Goal: Task Accomplishment & Management: Complete application form

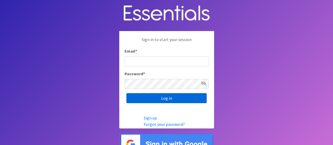
type input "melissa@cnydiaperbank.org"
click at [196, 96] on input "Log in" at bounding box center [166, 98] width 80 height 10
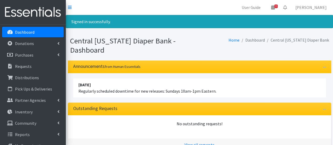
click at [49, 31] on link "Dashboard" at bounding box center [33, 32] width 62 height 11
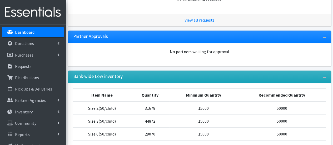
scroll to position [151, 0]
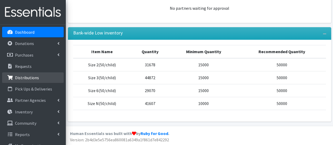
click at [31, 82] on link "Distributions" at bounding box center [33, 77] width 62 height 11
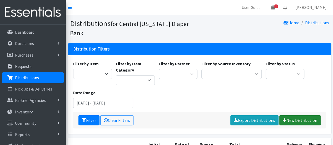
click at [304, 115] on link "New Distribution" at bounding box center [299, 120] width 41 height 10
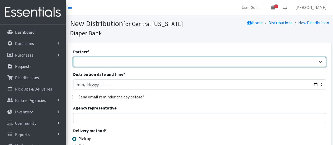
click at [146, 63] on select "All Saints Church Baby Momma Association Bellegrove Missionary Baptist Church F…" at bounding box center [199, 62] width 253 height 10
select select "7049"
click at [73, 57] on select "All Saints Church Baby Momma Association Bellegrove Missionary Baptist Church F…" at bounding box center [199, 62] width 253 height 10
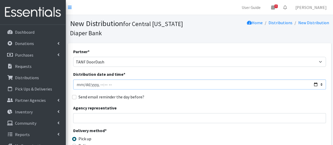
click at [84, 83] on input "Distribution date and time *" at bounding box center [199, 85] width 253 height 10
type input "2025-09-15T10:00"
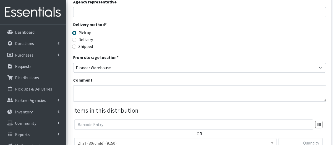
scroll to position [132, 0]
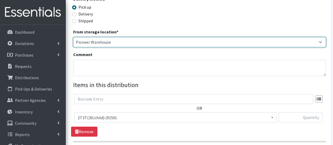
click at [117, 42] on select "Pioneer Warehouse TANF" at bounding box center [199, 42] width 253 height 10
select select "470"
click at [73, 37] on select "Pioneer Warehouse TANF" at bounding box center [199, 42] width 253 height 10
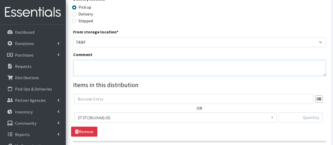
click at [102, 64] on textarea "Comment" at bounding box center [199, 68] width 253 height 16
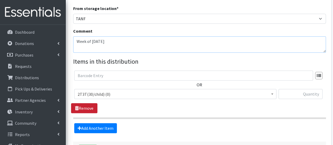
scroll to position [184, 0]
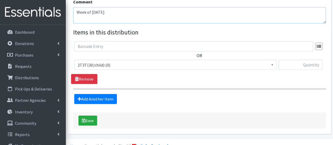
type textarea "Week of [DATE]"
click at [98, 63] on span "2T3T(30/child) (0)" at bounding box center [175, 64] width 195 height 7
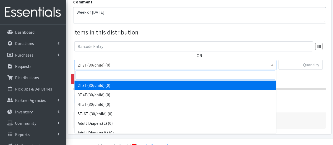
click at [94, 75] on input "search" at bounding box center [176, 75] width 200 height 9
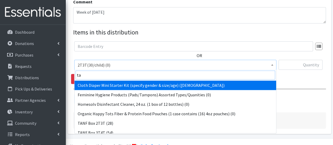
scroll to position [26, 0]
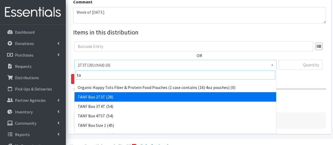
type input "ta"
select select "15528"
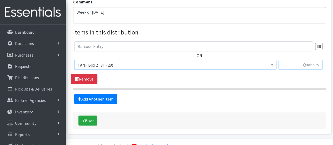
drag, startPoint x: 296, startPoint y: 60, endPoint x: 296, endPoint y: 66, distance: 5.3
click at [296, 60] on input "text" at bounding box center [301, 65] width 44 height 10
type input "2"
click at [103, 97] on link "Add Another Item" at bounding box center [95, 99] width 43 height 10
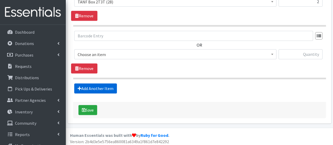
scroll to position [249, 0]
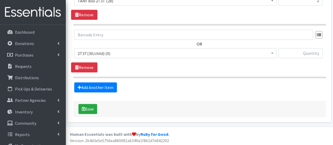
click at [124, 55] on span "2T3T(30/child) (0)" at bounding box center [175, 53] width 195 height 7
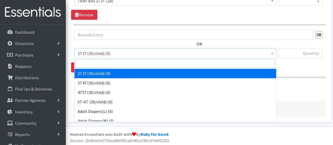
click at [120, 66] on input "search" at bounding box center [176, 63] width 200 height 9
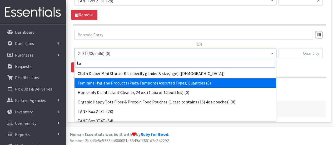
scroll to position [26, 0]
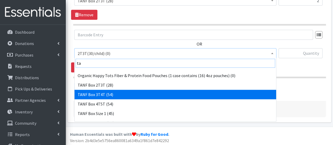
type input "ta"
select select "15529"
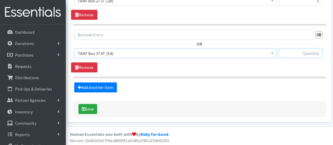
click at [302, 52] on input "text" at bounding box center [301, 53] width 44 height 10
type input "2"
click at [103, 85] on link "Add Another Item" at bounding box center [95, 87] width 43 height 10
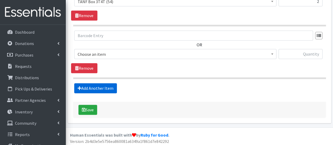
scroll to position [301, 0]
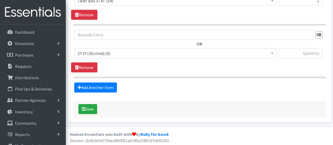
click at [115, 48] on span "2T3T(30/child) (0)" at bounding box center [175, 53] width 202 height 10
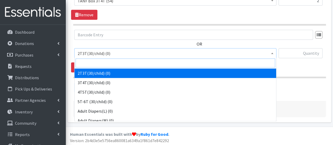
click at [115, 60] on input "search" at bounding box center [176, 62] width 200 height 9
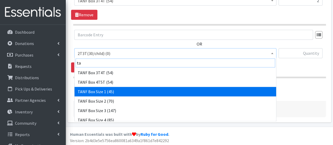
scroll to position [53, 0]
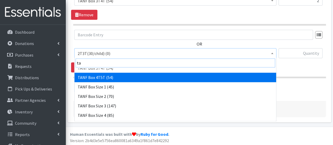
type input "ta"
select select "15531"
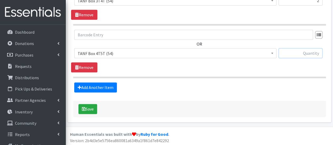
click at [306, 52] on input "text" at bounding box center [301, 53] width 44 height 10
type input "5"
click at [106, 85] on link "Add Another Item" at bounding box center [95, 87] width 43 height 10
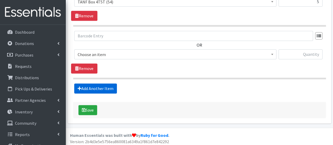
scroll to position [353, 0]
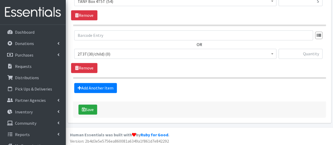
click at [110, 51] on span "2T3T(30/child) (0)" at bounding box center [175, 53] width 195 height 7
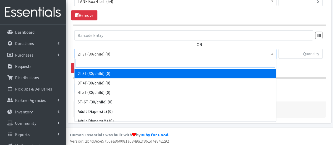
click at [114, 64] on input "search" at bounding box center [176, 63] width 200 height 9
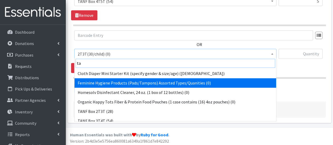
scroll to position [53, 0]
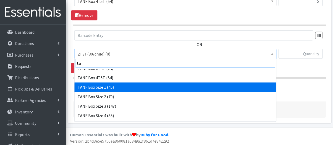
type input "ta"
select select "15517"
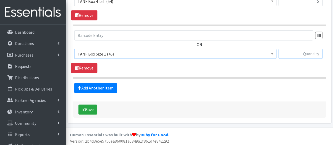
click at [295, 52] on input "text" at bounding box center [301, 54] width 44 height 10
type input "2"
click at [111, 87] on link "Add Another Item" at bounding box center [95, 88] width 43 height 10
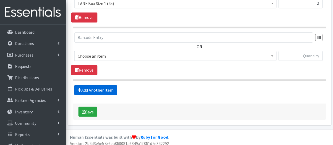
scroll to position [406, 0]
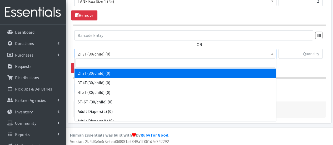
click at [129, 53] on span "2T3T(30/child) (0)" at bounding box center [175, 53] width 195 height 7
click at [128, 65] on input "search" at bounding box center [176, 62] width 200 height 9
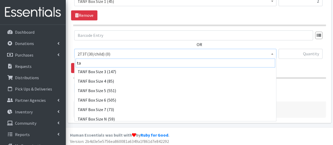
scroll to position [90, 0]
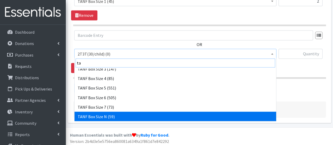
type input "ta"
select select "15520"
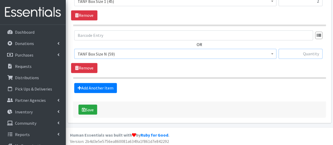
click at [302, 52] on input "text" at bounding box center [301, 54] width 44 height 10
type input "1"
click at [101, 87] on link "Add Another Item" at bounding box center [95, 88] width 43 height 10
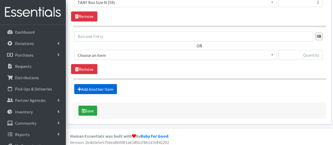
scroll to position [458, 0]
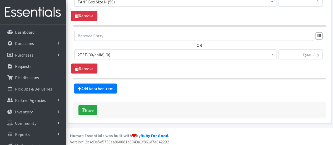
click at [116, 53] on span "2T3T(30/child) (0)" at bounding box center [175, 54] width 195 height 7
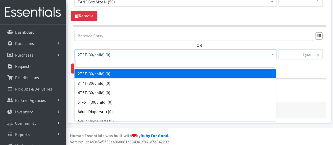
click at [117, 62] on input "search" at bounding box center [176, 63] width 200 height 9
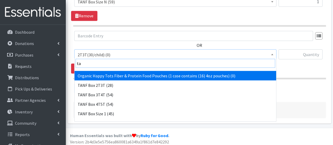
scroll to position [79, 0]
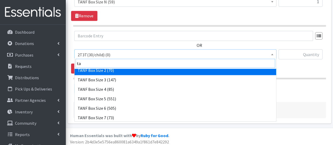
type input "ta"
select select "15521"
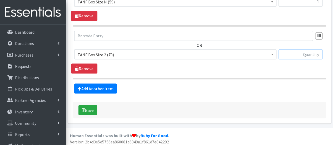
click at [296, 55] on input "text" at bounding box center [301, 54] width 44 height 10
type input "4"
click at [97, 83] on link "Add Another Item" at bounding box center [95, 88] width 43 height 10
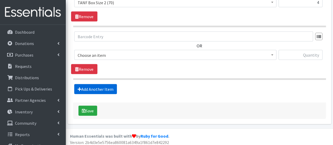
scroll to position [511, 0]
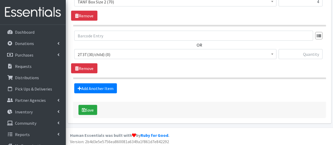
click at [107, 52] on span "2T3T(30/child) (0)" at bounding box center [175, 54] width 195 height 7
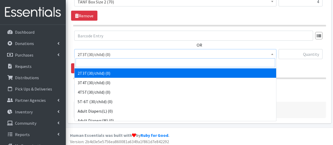
click at [107, 63] on input "search" at bounding box center [176, 62] width 200 height 9
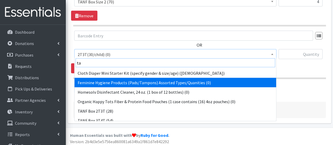
scroll to position [53, 0]
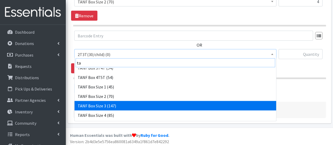
type input "ta"
select select "15523"
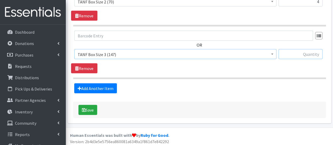
click at [292, 49] on input "text" at bounding box center [301, 54] width 44 height 10
type input "3"
click at [99, 88] on link "Add Another Item" at bounding box center [95, 88] width 43 height 10
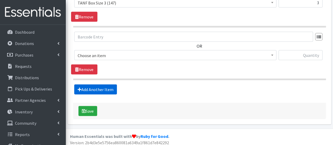
scroll to position [563, 0]
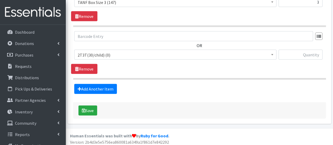
click at [108, 55] on span "2T3T(30/child) (0)" at bounding box center [175, 54] width 195 height 7
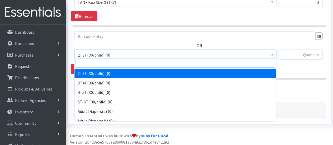
click at [112, 61] on input "search" at bounding box center [176, 63] width 200 height 9
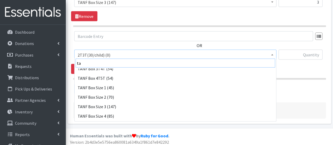
scroll to position [53, 0]
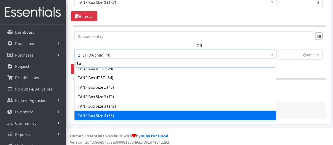
type input "ta"
select select "15524"
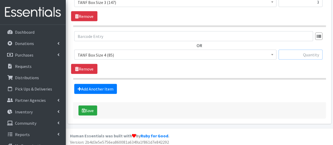
click at [302, 54] on input "text" at bounding box center [301, 55] width 44 height 10
type input "6"
click at [114, 88] on link "Add Another Item" at bounding box center [95, 89] width 43 height 10
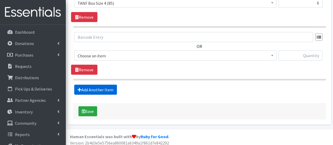
scroll to position [616, 0]
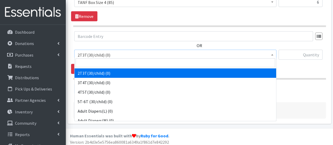
click at [118, 53] on span "2T3T(30/child) (0)" at bounding box center [175, 54] width 195 height 7
click at [122, 64] on input "search" at bounding box center [176, 62] width 200 height 9
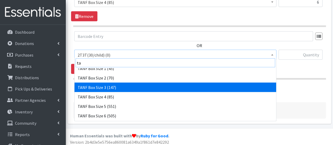
scroll to position [79, 0]
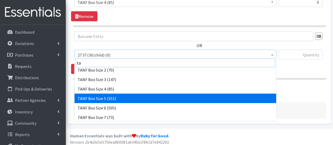
type input "ta"
select select "15525"
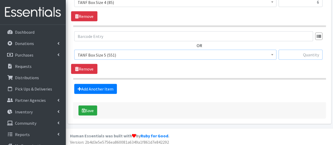
click at [289, 51] on input "text" at bounding box center [301, 55] width 44 height 10
type input "7"
click at [91, 88] on link "Add Another Item" at bounding box center [95, 89] width 43 height 10
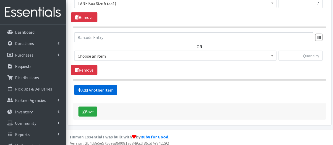
scroll to position [668, 0]
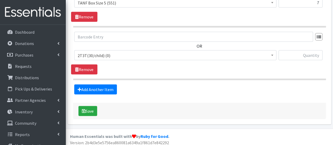
click at [93, 53] on span "2T3T(30/child) (0)" at bounding box center [175, 55] width 195 height 7
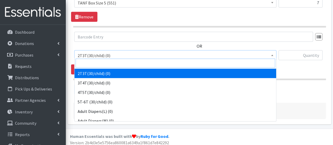
click at [93, 63] on input "search" at bounding box center [176, 63] width 200 height 9
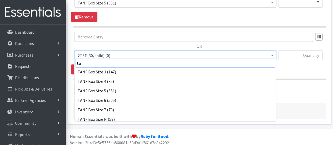
scroll to position [90, 0]
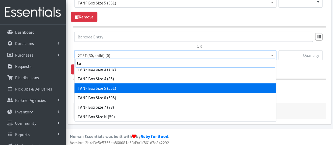
type input "ta"
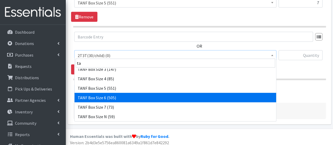
drag, startPoint x: 98, startPoint y: 98, endPoint x: 174, endPoint y: 77, distance: 78.3
select select "15526"
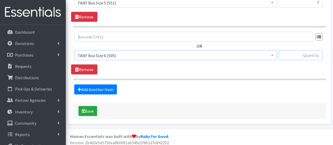
click at [302, 51] on input "text" at bounding box center [301, 55] width 44 height 10
type input "10"
click at [91, 86] on link "Add Another Item" at bounding box center [95, 90] width 43 height 10
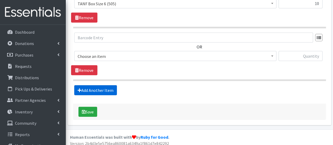
scroll to position [720, 0]
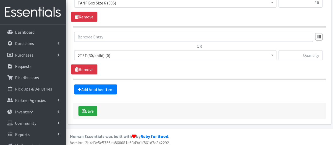
click at [91, 56] on span "2T3T(30/child) (0)" at bounding box center [175, 55] width 195 height 7
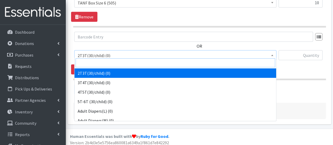
click at [92, 61] on input "search" at bounding box center [176, 62] width 200 height 9
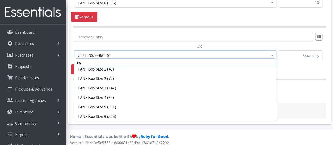
scroll to position [90, 0]
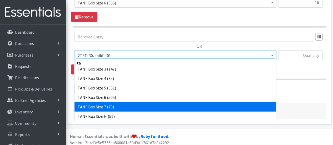
type input "ta"
select select "15527"
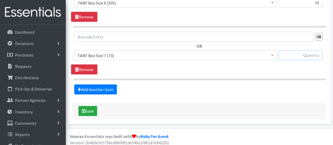
click at [291, 54] on input "text" at bounding box center [301, 55] width 44 height 10
type input "6"
click at [90, 110] on button "Save" at bounding box center [87, 111] width 19 height 10
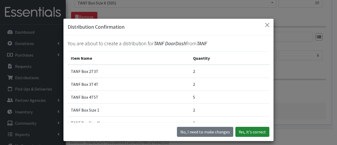
click at [255, 131] on button "Yes, it's correct" at bounding box center [252, 132] width 34 height 10
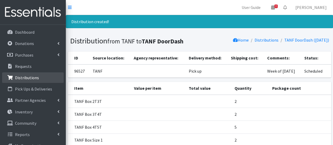
click at [41, 80] on link "Distributions" at bounding box center [33, 77] width 62 height 11
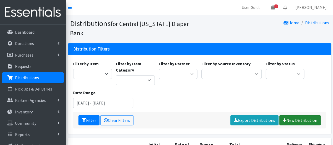
drag, startPoint x: 302, startPoint y: 110, endPoint x: 286, endPoint y: 107, distance: 16.5
click at [302, 115] on link "New Distribution" at bounding box center [299, 120] width 41 height 10
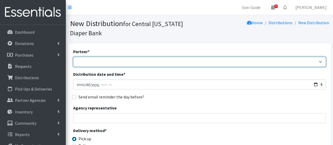
click at [104, 62] on select "[DEMOGRAPHIC_DATA] Baby Momma Association [DEMOGRAPHIC_DATA] Food Pantry [GEOGR…" at bounding box center [199, 62] width 253 height 10
select select "292"
click at [73, 57] on select "All Saints Church Baby Momma Association Bellegrove Missionary Baptist Church F…" at bounding box center [199, 62] width 253 height 10
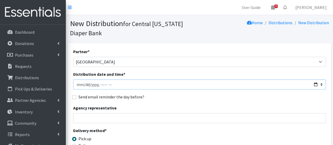
click at [83, 84] on input "Distribution date and time *" at bounding box center [199, 85] width 253 height 10
type input "2025-09-18T10:00"
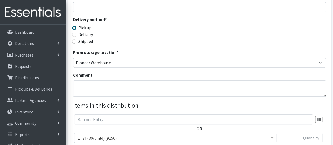
scroll to position [128, 0]
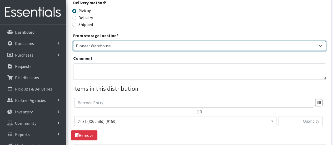
click at [211, 46] on select "Pioneer Warehouse TANF" at bounding box center [199, 46] width 253 height 10
select select "470"
click at [73, 41] on select "Pioneer Warehouse TANF" at bounding box center [199, 46] width 253 height 10
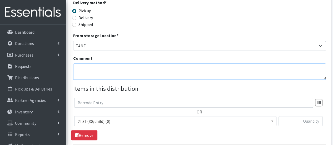
click at [111, 70] on textarea "Comment" at bounding box center [199, 71] width 253 height 16
type textarea "Bahaa A, size 2"
click at [141, 121] on span "2T3T(30/child) (0)" at bounding box center [175, 121] width 195 height 7
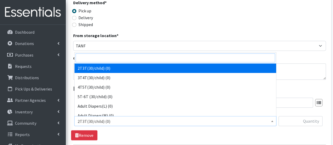
click at [127, 58] on input "search" at bounding box center [176, 57] width 200 height 9
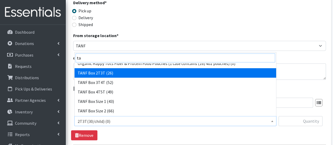
scroll to position [53, 0]
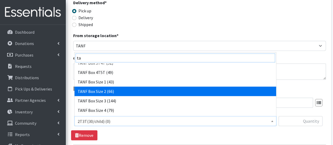
type input "ta"
select select "15521"
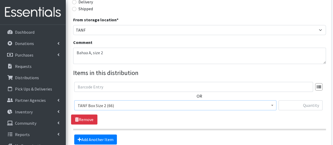
scroll to position [170, 0]
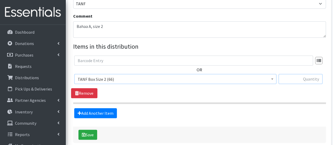
click at [300, 80] on input "text" at bounding box center [301, 79] width 44 height 10
type input "1"
click at [92, 131] on button "Save" at bounding box center [87, 135] width 19 height 10
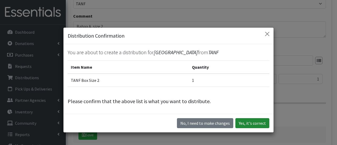
click at [245, 123] on button "Yes, it's correct" at bounding box center [252, 123] width 34 height 10
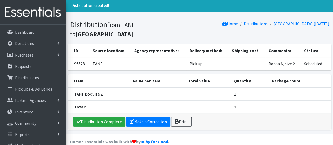
scroll to position [24, 0]
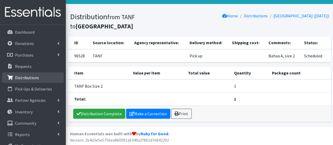
click at [38, 78] on link "Distributions" at bounding box center [33, 77] width 62 height 11
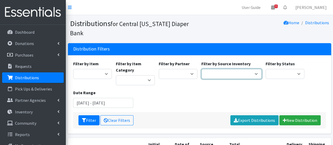
click at [252, 69] on select "Pioneer Warehouse TANF" at bounding box center [231, 74] width 60 height 10
select select "470"
click at [201, 69] on select "Pioneer Warehouse TANF" at bounding box center [231, 74] width 60 height 10
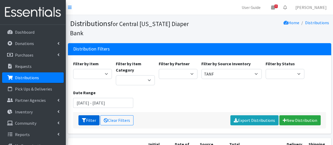
click at [88, 115] on button "Filter" at bounding box center [88, 120] width 21 height 10
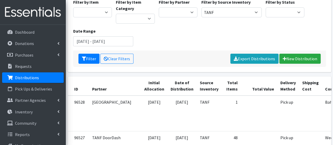
scroll to position [105, 0]
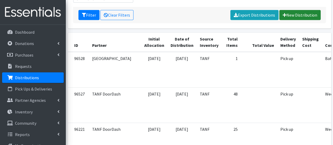
click at [310, 10] on link "New Distribution" at bounding box center [299, 15] width 41 height 10
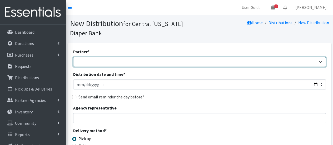
click at [118, 63] on select "[DEMOGRAPHIC_DATA] Baby Momma Association [DEMOGRAPHIC_DATA] Food Pantry [GEOGR…" at bounding box center [199, 62] width 253 height 10
select select "7140"
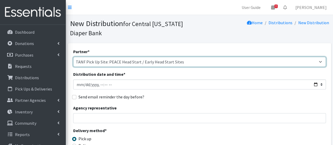
click at [73, 57] on select "[DEMOGRAPHIC_DATA] Baby Momma Association [DEMOGRAPHIC_DATA] Food Pantry [GEOGR…" at bounding box center [199, 62] width 253 height 10
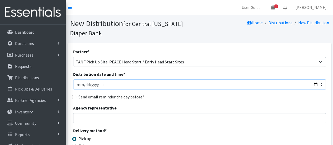
click at [84, 84] on input "Distribution date and time *" at bounding box center [199, 85] width 253 height 10
type input "[DATE]T10:00"
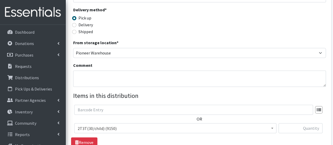
scroll to position [132, 0]
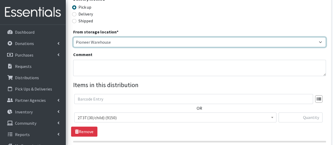
click at [97, 46] on select "Pioneer Warehouse TANF" at bounding box center [199, 42] width 253 height 10
select select "470"
click at [73, 37] on select "Pioneer Warehouse TANF" at bounding box center [199, 42] width 253 height 10
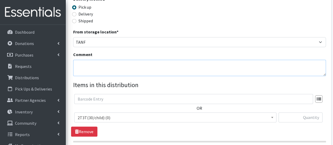
click at [90, 65] on textarea "Comment" at bounding box center [199, 68] width 253 height 16
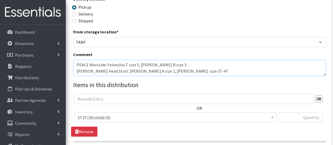
type textarea "PEACE Westside: Felenchia T size 5, [PERSON_NAME] B size 3 [PERSON_NAME] Head S…"
click at [112, 117] on span "2T3T(30/child) (0)" at bounding box center [175, 117] width 195 height 7
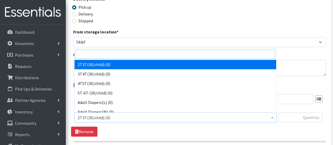
click at [107, 53] on input "search" at bounding box center [176, 54] width 200 height 9
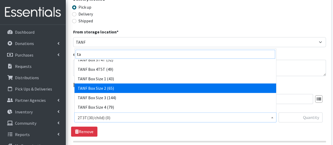
scroll to position [53, 0]
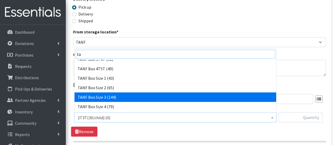
type input "ta"
select select "15523"
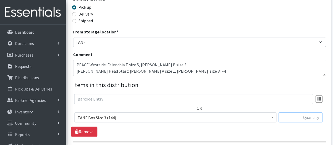
drag, startPoint x: 281, startPoint y: 117, endPoint x: 289, endPoint y: 117, distance: 7.4
click at [282, 117] on input "text" at bounding box center [301, 117] width 44 height 10
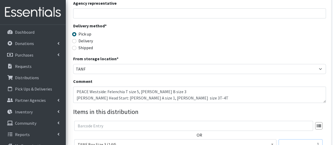
scroll to position [79, 0]
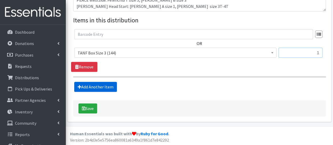
type input "1"
click at [107, 91] on link "Add Another Item" at bounding box center [95, 87] width 43 height 10
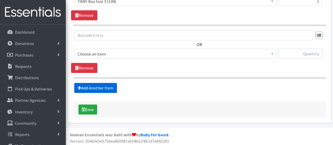
scroll to position [249, 0]
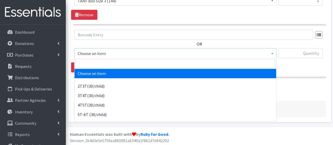
click at [107, 53] on span "Choose an item" at bounding box center [175, 53] width 195 height 7
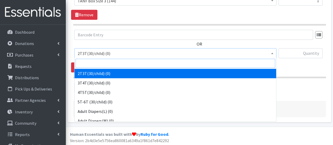
click at [111, 63] on input "search" at bounding box center [176, 63] width 200 height 9
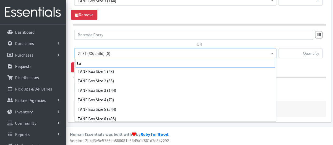
scroll to position [79, 0]
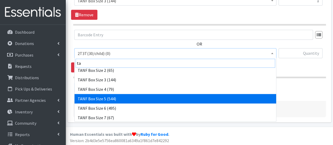
type input "ta"
select select "15525"
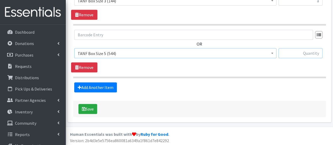
click at [290, 52] on input "text" at bounding box center [301, 53] width 44 height 10
type input "q"
type input "1"
click at [105, 82] on link "Add Another Item" at bounding box center [95, 87] width 43 height 10
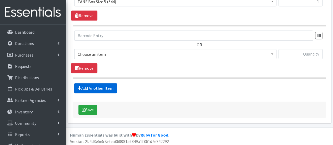
scroll to position [301, 0]
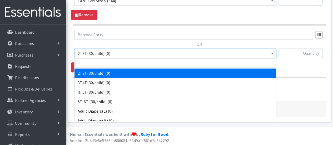
drag, startPoint x: 106, startPoint y: 55, endPoint x: 106, endPoint y: 58, distance: 3.2
click at [106, 55] on span "2T3T(30/child) (0)" at bounding box center [175, 53] width 195 height 7
click at [106, 61] on input "search" at bounding box center [176, 62] width 200 height 9
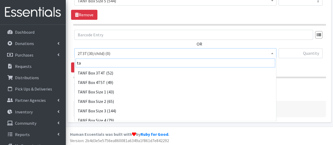
scroll to position [53, 0]
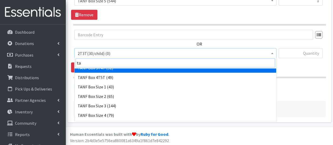
type input "ta"
select select "15529"
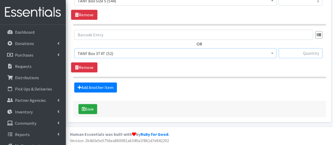
click at [299, 51] on input "text" at bounding box center [301, 53] width 44 height 10
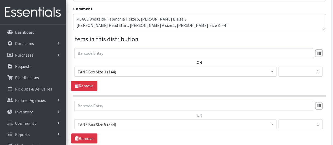
scroll to position [170, 0]
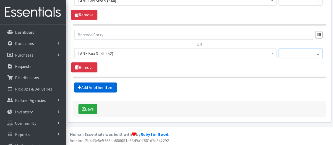
type input "1"
click at [86, 86] on link "Add Another Item" at bounding box center [95, 87] width 43 height 10
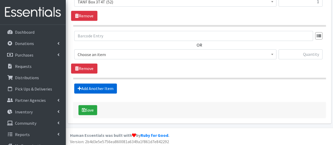
scroll to position [353, 0]
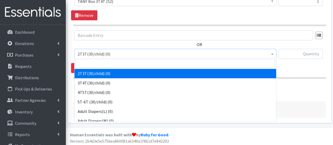
click at [94, 52] on span "2T3T(30/child) (0)" at bounding box center [175, 53] width 195 height 7
click at [96, 62] on input "search" at bounding box center [176, 63] width 200 height 9
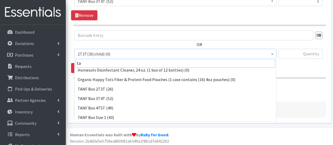
scroll to position [53, 0]
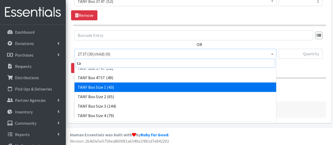
type input "ta"
select select "15517"
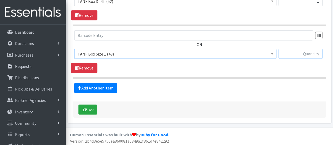
click at [300, 50] on input "text" at bounding box center [301, 54] width 44 height 10
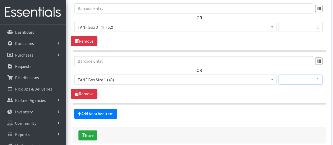
scroll to position [353, 0]
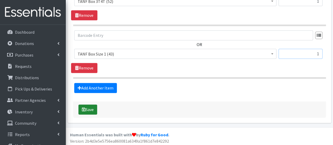
type input "1"
click at [90, 107] on button "Save" at bounding box center [87, 110] width 19 height 10
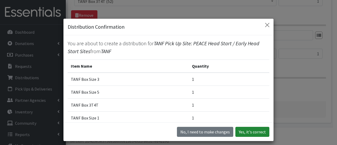
click at [246, 131] on button "Yes, it's correct" at bounding box center [252, 132] width 34 height 10
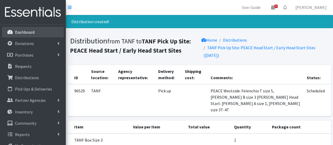
click at [33, 29] on p "Dashboard" at bounding box center [24, 31] width 19 height 5
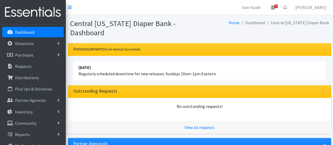
click at [45, 34] on link "Dashboard" at bounding box center [33, 32] width 62 height 11
click at [26, 80] on p "Distributions" at bounding box center [27, 77] width 24 height 5
click at [19, 79] on p "Distributions" at bounding box center [27, 77] width 24 height 5
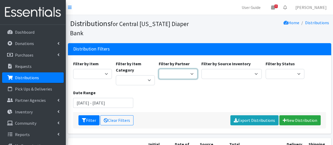
click at [192, 69] on select "[DEMOGRAPHIC_DATA] Baby Momma Association [DEMOGRAPHIC_DATA] Food Pantry [GEOGR…" at bounding box center [178, 74] width 39 height 10
select select "7140"
click at [159, 69] on select "[DEMOGRAPHIC_DATA] Baby Momma Association [DEMOGRAPHIC_DATA] Food Pantry [GEOGR…" at bounding box center [178, 74] width 39 height 10
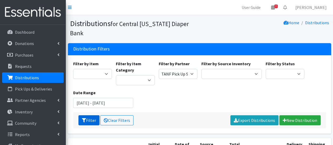
drag, startPoint x: 83, startPoint y: 113, endPoint x: 87, endPoint y: 113, distance: 3.9
click at [83, 118] on icon "submit" at bounding box center [84, 120] width 4 height 4
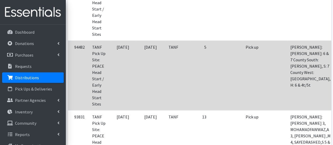
scroll to position [605, 0]
click at [194, 60] on td "5" at bounding box center [199, 75] width 19 height 70
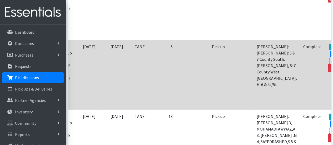
scroll to position [0, 34]
click at [330, 51] on link "Edit" at bounding box center [337, 54] width 14 height 6
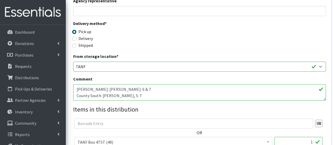
scroll to position [132, 0]
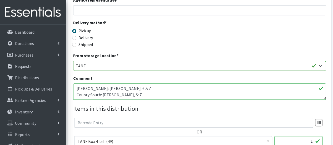
click at [172, 90] on textarea "[PERSON_NAME]: [PERSON_NAME]: 6 & 7 County South: [PERSON_NAME], S: 7 County We…" at bounding box center [199, 91] width 253 height 16
click at [148, 92] on textarea "[PERSON_NAME]: [PERSON_NAME]: 6 & 7 County South: [PERSON_NAME], S: 7 County We…" at bounding box center [199, 91] width 253 height 16
click at [146, 92] on textarea "[PERSON_NAME]: [PERSON_NAME]: 6 & 7 County South: [PERSON_NAME], S: 7 County We…" at bounding box center [199, 91] width 253 height 16
click at [136, 89] on textarea "[PERSON_NAME]: [PERSON_NAME]: 6 & 7 County South: [PERSON_NAME], S: 7 County We…" at bounding box center [199, 91] width 253 height 16
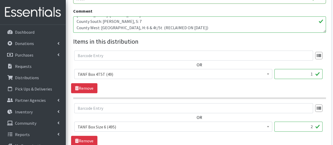
scroll to position [211, 0]
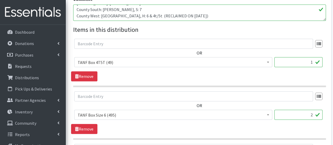
type textarea "[PERSON_NAME]: [PERSON_NAME]: 6 & 7 County South: [PERSON_NAME], S: 7 County We…"
click at [312, 116] on input "2" at bounding box center [298, 115] width 48 height 10
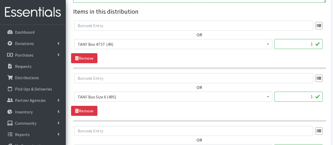
scroll to position [237, 0]
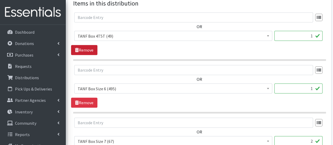
type input "1"
click at [78, 48] on icon at bounding box center [77, 50] width 4 height 4
click at [89, 50] on link "Remove" at bounding box center [84, 50] width 26 height 10
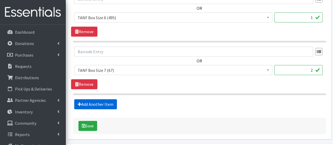
scroll to position [272, 0]
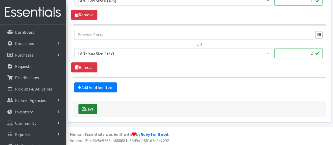
click at [92, 109] on button "Save" at bounding box center [87, 109] width 19 height 10
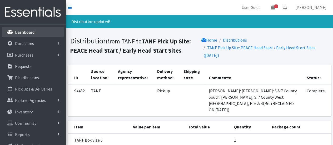
click at [35, 36] on link "Dashboard" at bounding box center [33, 32] width 62 height 11
